Goal: Information Seeking & Learning: Compare options

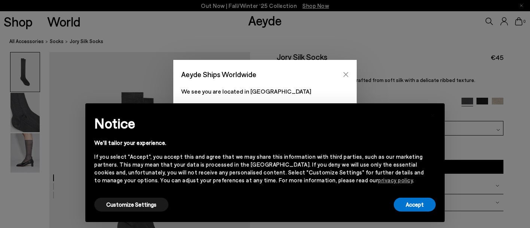
click at [345, 76] on icon "Close" at bounding box center [346, 74] width 5 height 5
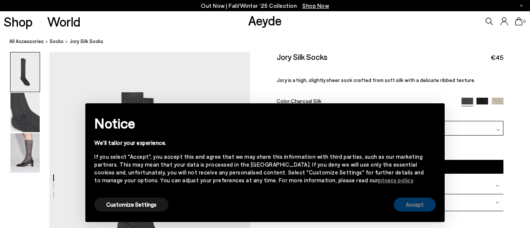
click at [409, 199] on button "Accept" at bounding box center [415, 205] width 42 height 14
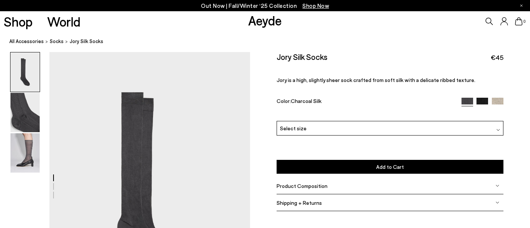
click at [497, 100] on img at bounding box center [498, 104] width 12 height 12
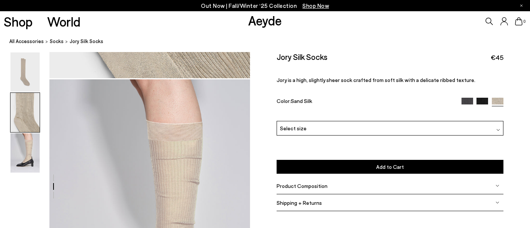
scroll to position [584, 0]
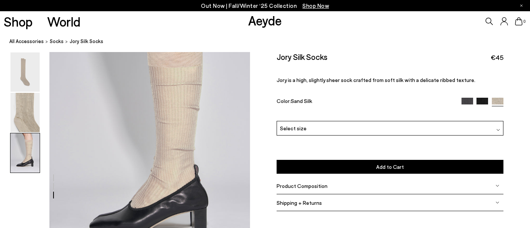
click at [481, 100] on img at bounding box center [483, 104] width 12 height 12
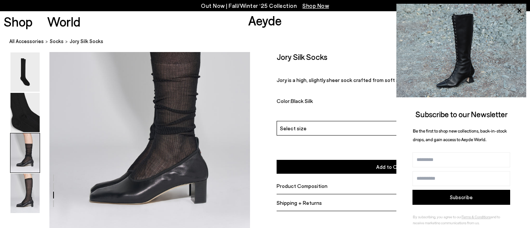
scroll to position [651, 0]
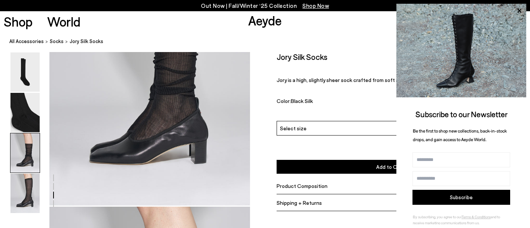
click at [358, 98] on div "Color: Black Silk" at bounding box center [365, 102] width 177 height 9
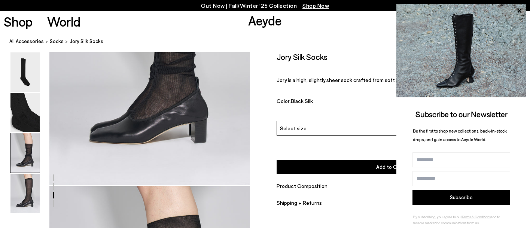
scroll to position [672, 0]
click at [518, 12] on icon at bounding box center [519, 11] width 4 height 4
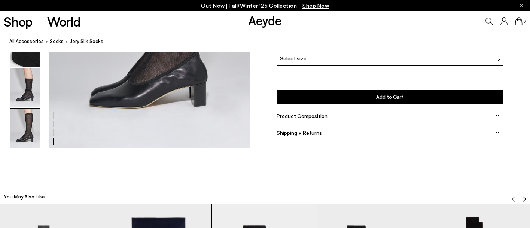
scroll to position [977, 0]
click at [423, 120] on div "Product Composition" at bounding box center [390, 115] width 227 height 17
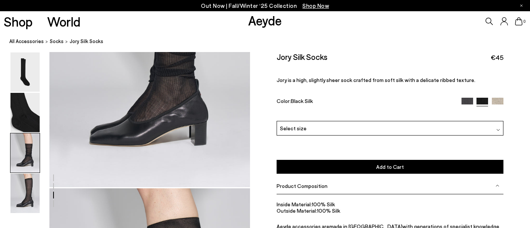
scroll to position [668, 0]
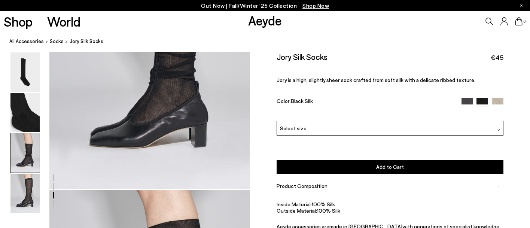
click at [467, 102] on img at bounding box center [468, 104] width 12 height 12
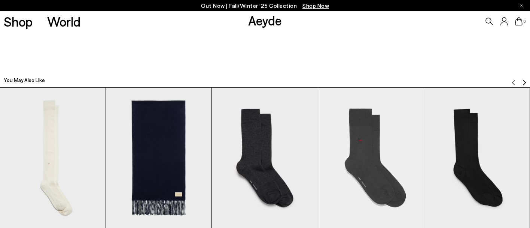
scroll to position [838, 0]
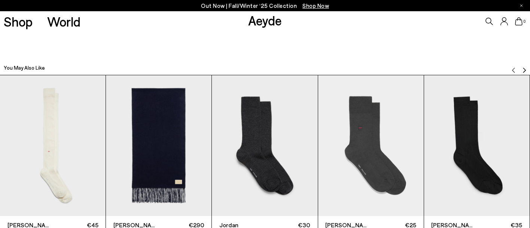
click at [51, 131] on img "1 / 6" at bounding box center [53, 145] width 106 height 141
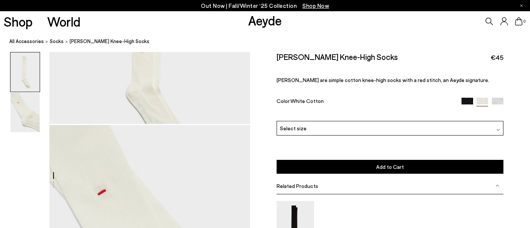
scroll to position [235, 0]
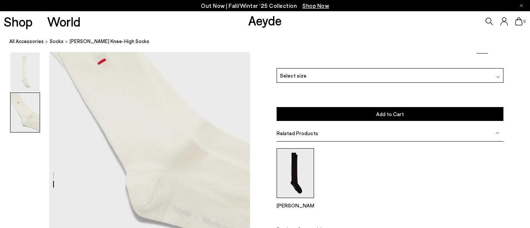
click at [291, 190] on img at bounding box center [295, 173] width 37 height 50
